Goal: Information Seeking & Learning: Stay updated

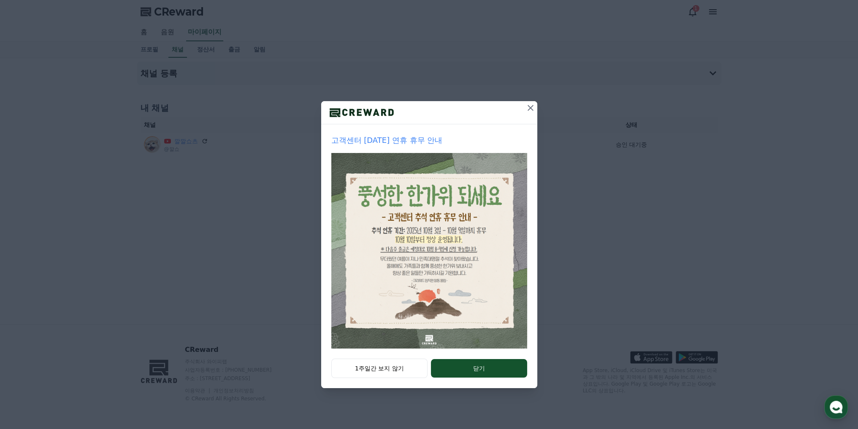
click at [528, 108] on icon at bounding box center [530, 108] width 10 height 10
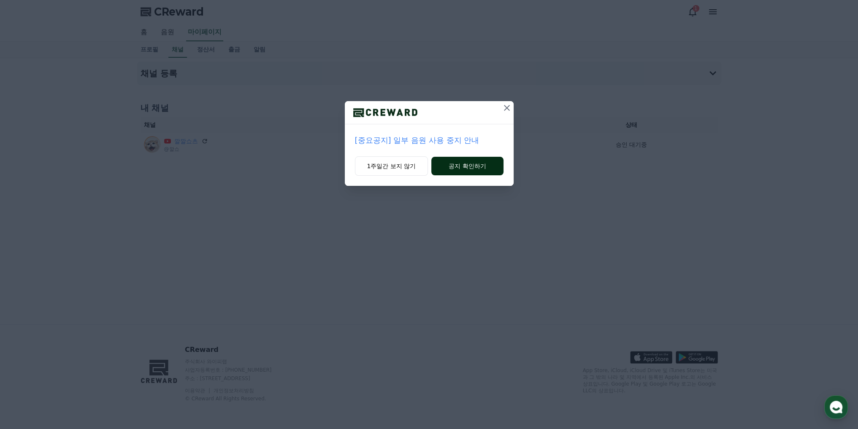
click at [456, 165] on button "공지 확인하기" at bounding box center [467, 166] width 72 height 19
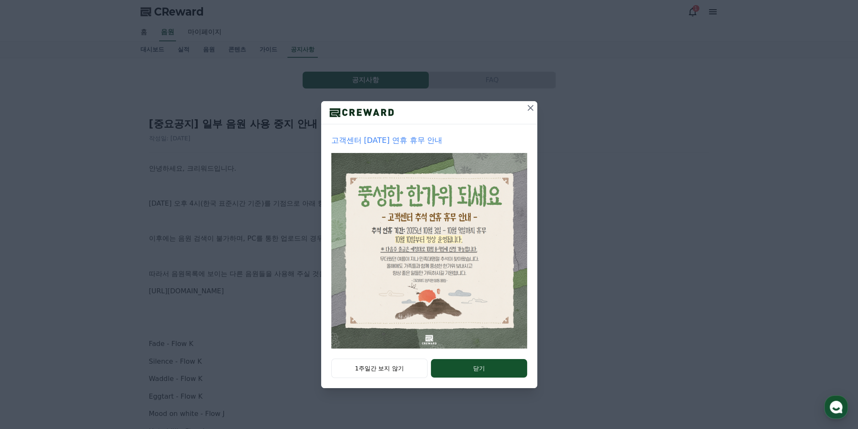
click at [529, 110] on icon at bounding box center [530, 108] width 10 height 10
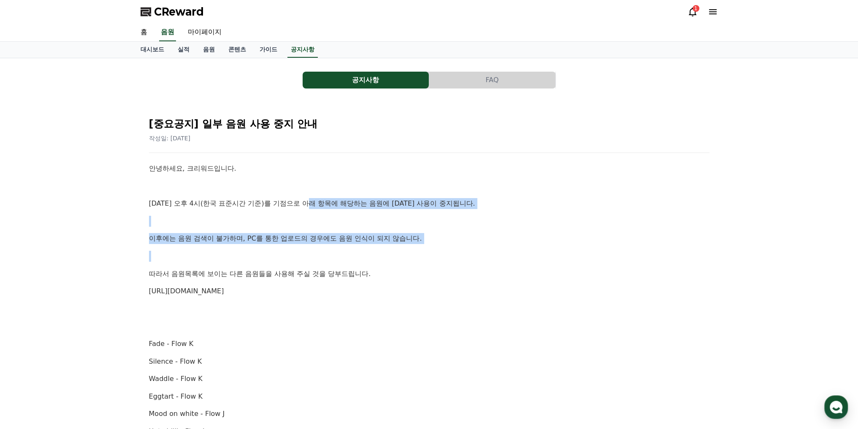
drag, startPoint x: 311, startPoint y: 201, endPoint x: 363, endPoint y: 244, distance: 67.4
drag, startPoint x: 233, startPoint y: 199, endPoint x: 347, endPoint y: 249, distance: 124.9
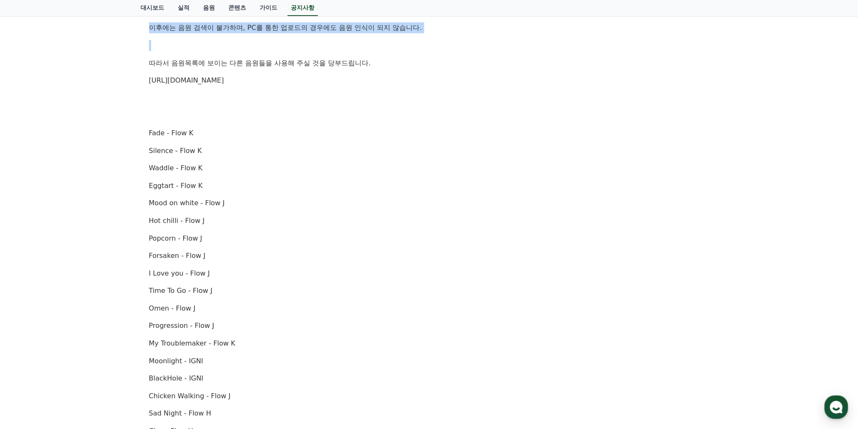
scroll to position [169, 0]
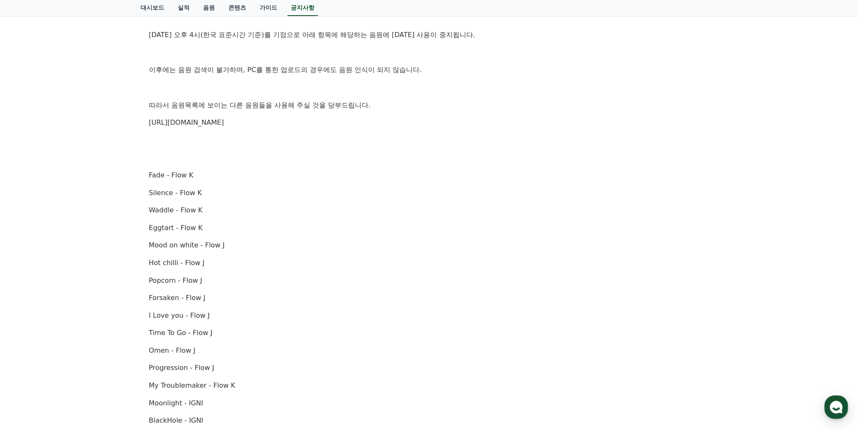
click at [376, 173] on p "Fade - Flow K" at bounding box center [429, 175] width 560 height 11
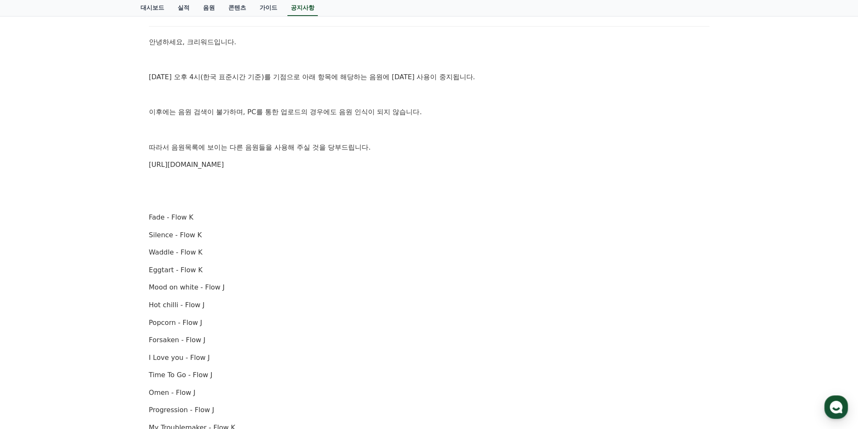
click at [224, 168] on link "https://creward.net/music/list/public" at bounding box center [186, 165] width 75 height 8
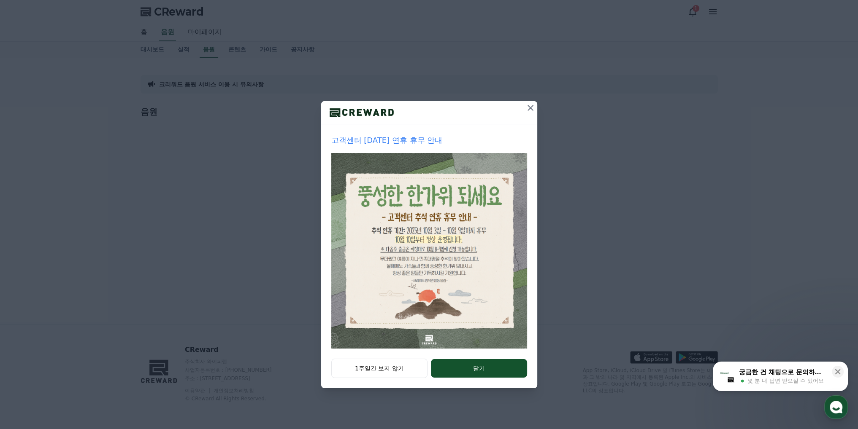
click at [533, 108] on icon at bounding box center [530, 108] width 10 height 10
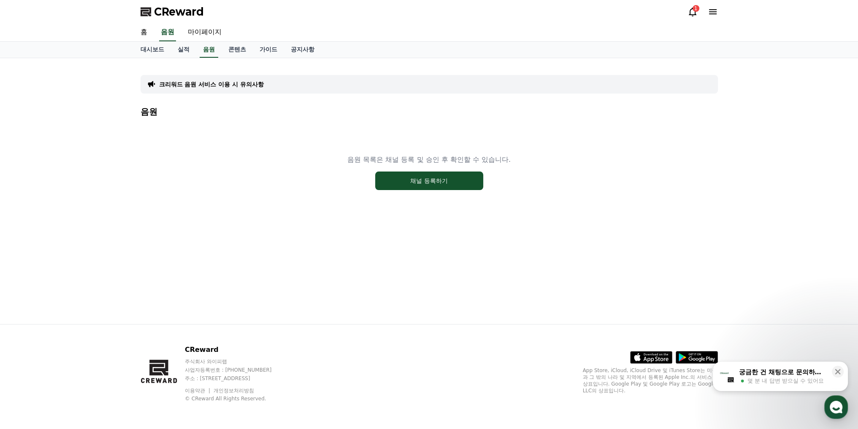
click at [693, 12] on icon at bounding box center [692, 12] width 10 height 10
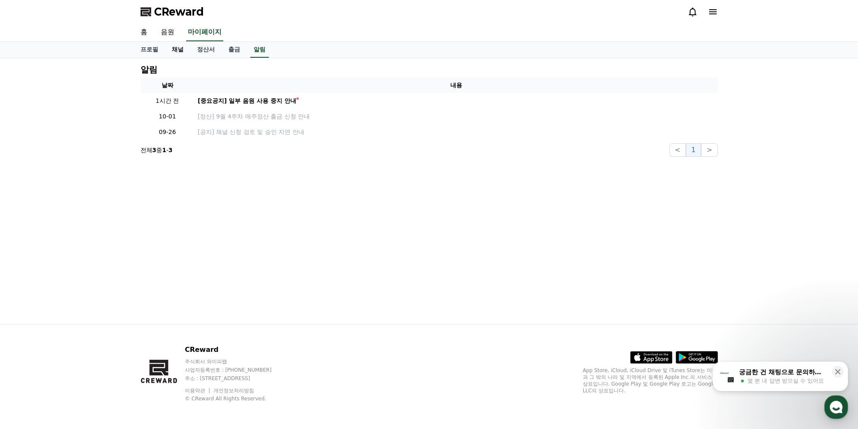
click at [177, 47] on link "채널" at bounding box center [177, 50] width 25 height 16
